Goal: Transaction & Acquisition: Purchase product/service

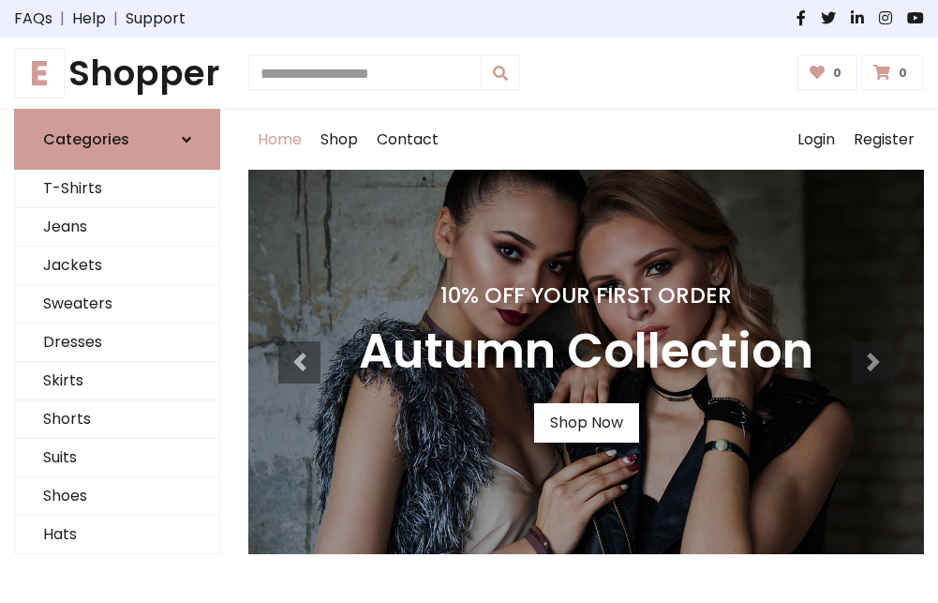
click at [469, 301] on h4 "10% Off Your First Order" at bounding box center [586, 295] width 455 height 26
click at [586, 423] on link "Shop Now" at bounding box center [586, 422] width 105 height 39
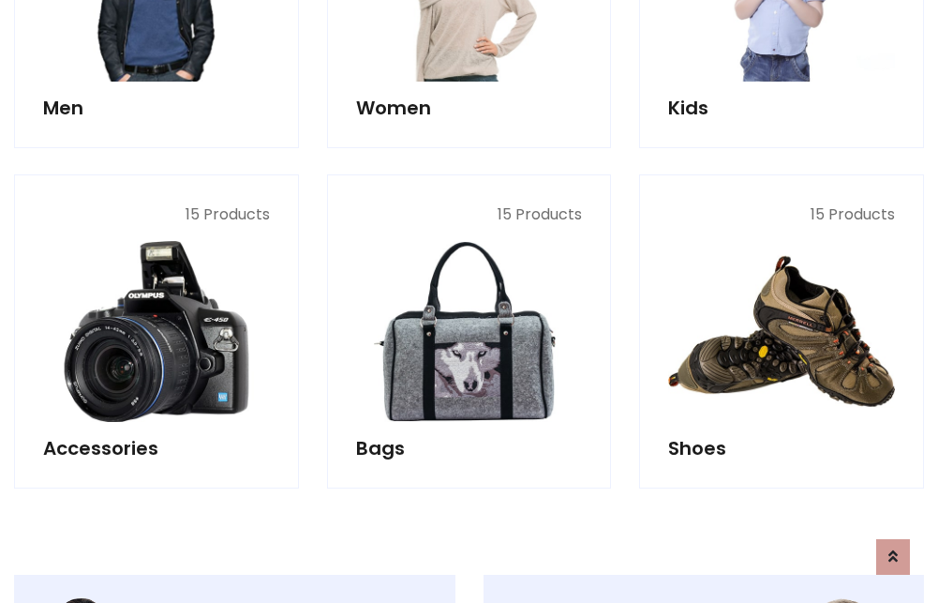
scroll to position [1869, 0]
